Goal: Task Accomplishment & Management: Manage account settings

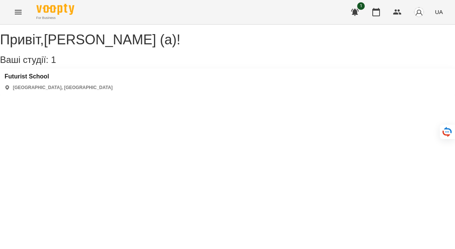
click at [16, 11] on icon "Menu" at bounding box center [18, 12] width 9 height 9
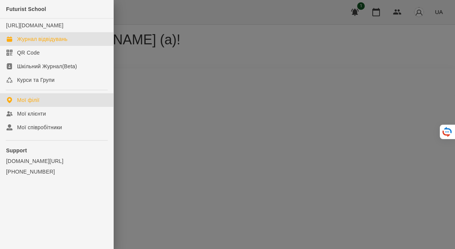
click at [33, 46] on link "Журнал відвідувань" at bounding box center [56, 39] width 113 height 14
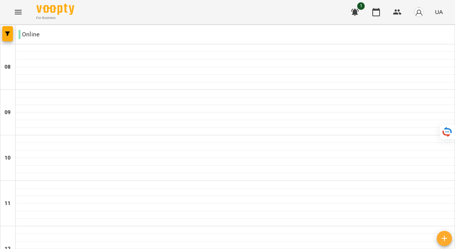
scroll to position [291, 0]
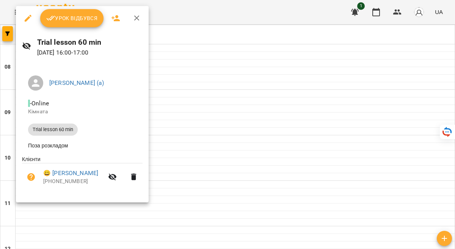
click at [138, 20] on icon "button" at bounding box center [136, 18] width 5 height 5
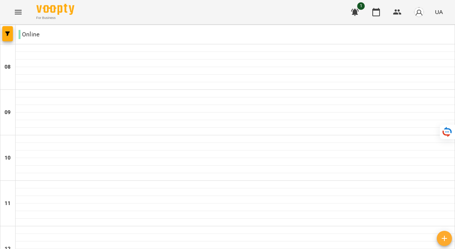
scroll to position [370, 0]
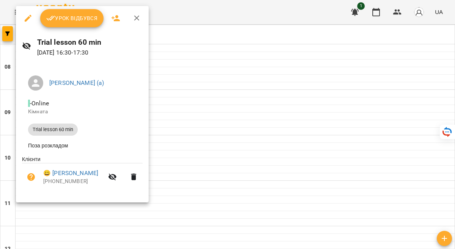
click at [189, 82] on div at bounding box center [227, 124] width 455 height 249
